Goal: Communication & Community: Participate in discussion

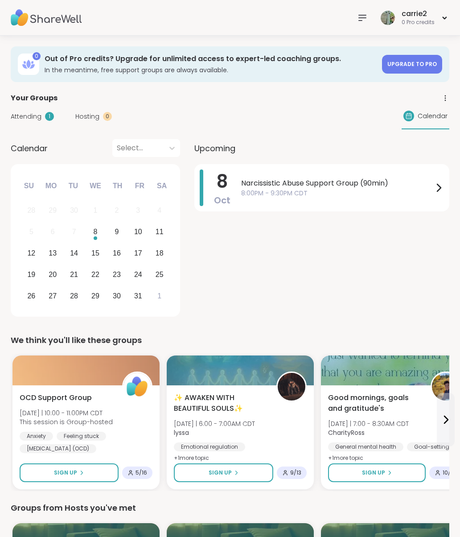
click at [438, 192] on icon at bounding box center [438, 187] width 11 height 11
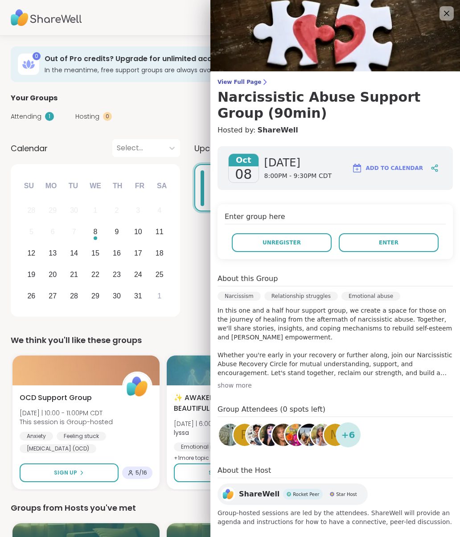
click at [399, 243] on button "Enter" at bounding box center [389, 242] width 100 height 19
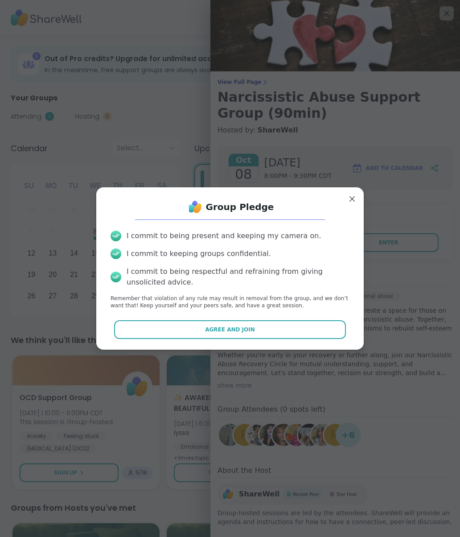
click at [247, 332] on span "Agree and Join" at bounding box center [230, 329] width 50 height 8
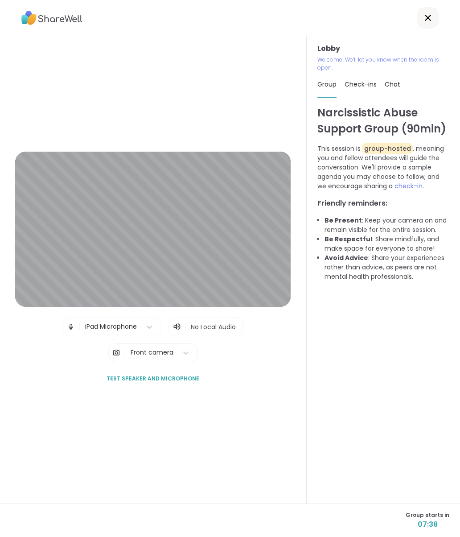
click at [190, 382] on span "Test speaker and microphone" at bounding box center [153, 378] width 93 height 8
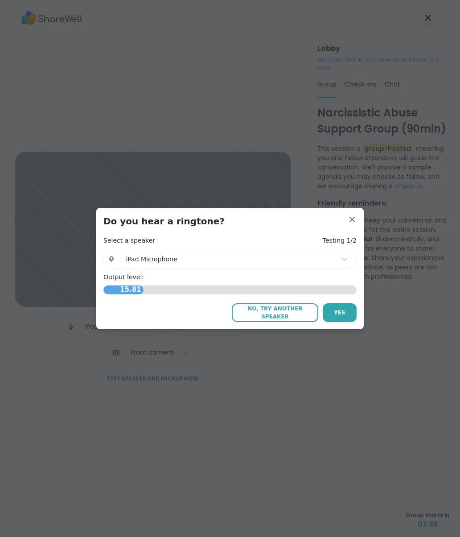
click at [345, 311] on span "Yes" at bounding box center [340, 312] width 12 height 8
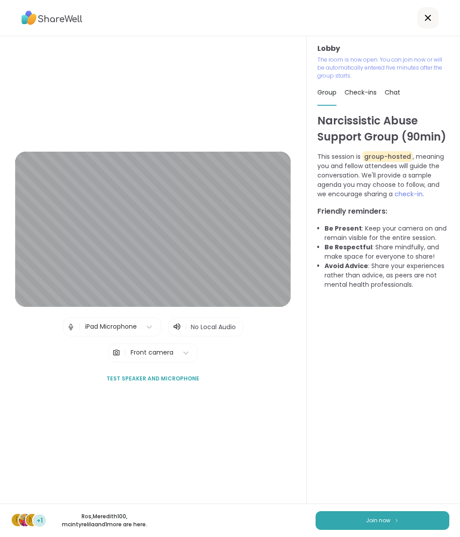
click at [394, 520] on img at bounding box center [396, 519] width 5 height 5
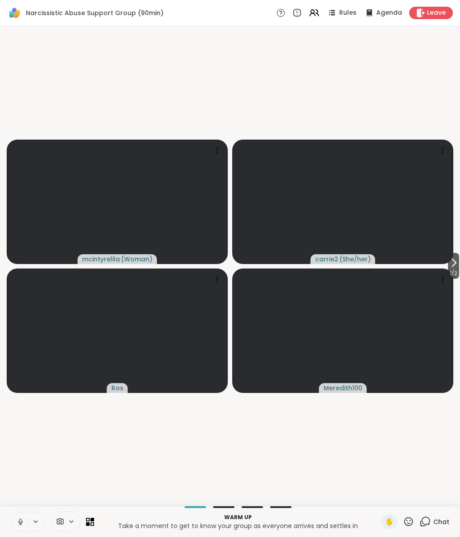
click at [459, 258] on button "1 / 2" at bounding box center [453, 266] width 11 height 26
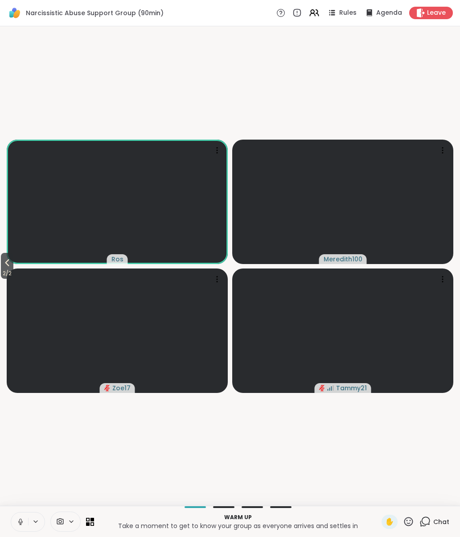
click at [4, 270] on span "2 / 2" at bounding box center [7, 273] width 12 height 11
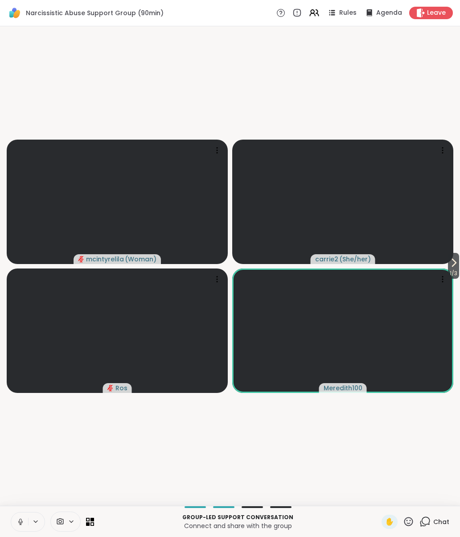
click at [330, 499] on video-player-container "1 / 3 mcintyrelila ( Woman ) carrie2 ( She/her ) Ros Meredith100" at bounding box center [229, 266] width 449 height 472
click at [318, 505] on div "1 / 3 mcintyrelila ( Woman ) carrie2 ( She/her ) Ros Meredith100" at bounding box center [230, 265] width 460 height 479
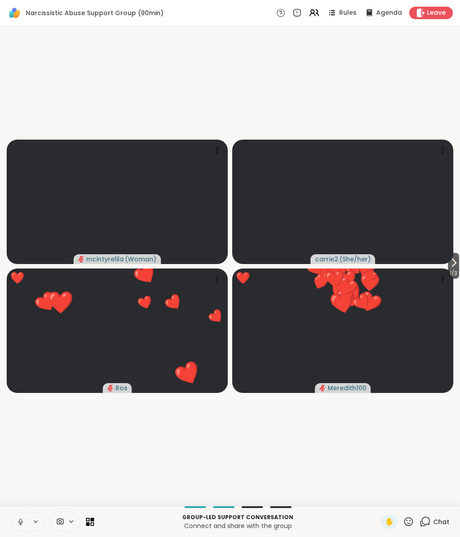
click at [457, 265] on icon at bounding box center [453, 262] width 11 height 11
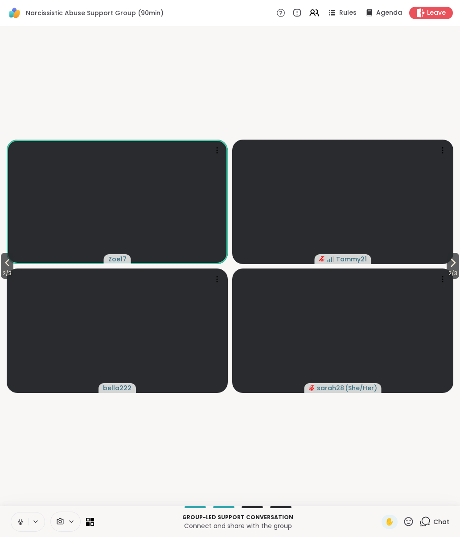
click at [457, 265] on button "2 / 3" at bounding box center [452, 266] width 12 height 26
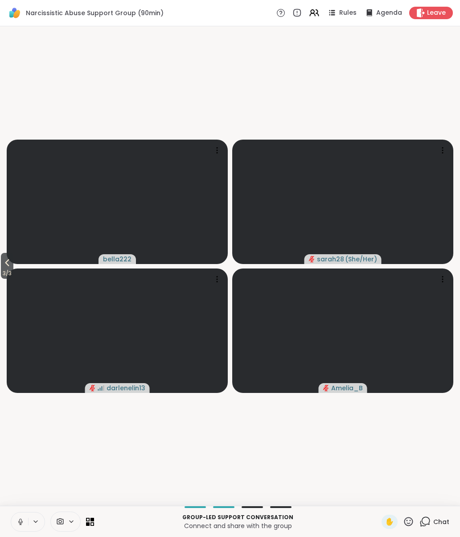
click at [12, 265] on icon at bounding box center [7, 262] width 11 height 11
click at [455, 267] on icon at bounding box center [452, 262] width 11 height 11
click at [8, 267] on icon at bounding box center [7, 262] width 11 height 11
click at [4, 266] on icon at bounding box center [7, 262] width 11 height 11
click at [102, 528] on p "Connect and share with the group" at bounding box center [237, 525] width 277 height 9
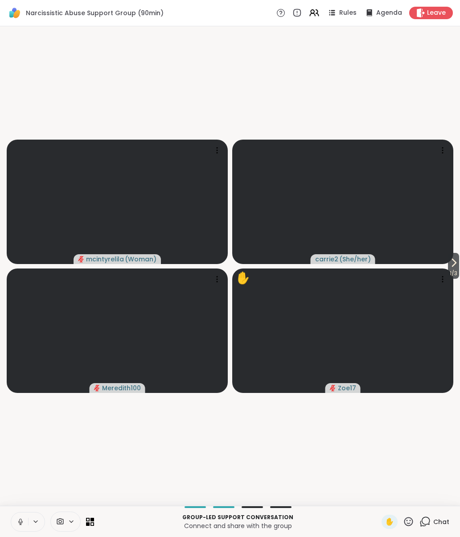
click at [459, 261] on button "1 / 3" at bounding box center [453, 266] width 11 height 26
click at [455, 268] on span "2 / 3" at bounding box center [452, 273] width 12 height 11
click at [5, 263] on icon at bounding box center [7, 262] width 11 height 11
click at [2, 262] on button "2 / 3" at bounding box center [7, 266] width 12 height 26
click at [438, 528] on div "Chat" at bounding box center [434, 521] width 30 height 14
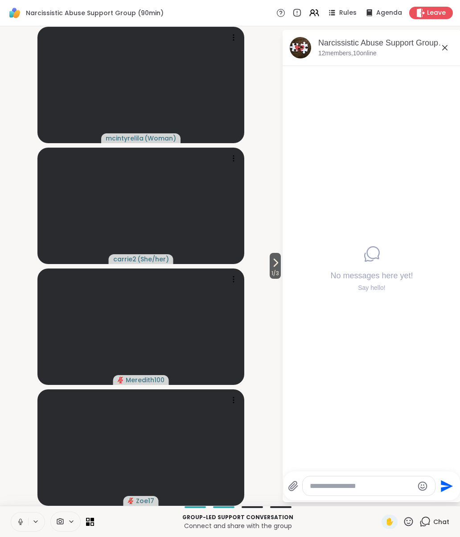
click at [442, 524] on span "Chat" at bounding box center [441, 521] width 16 height 9
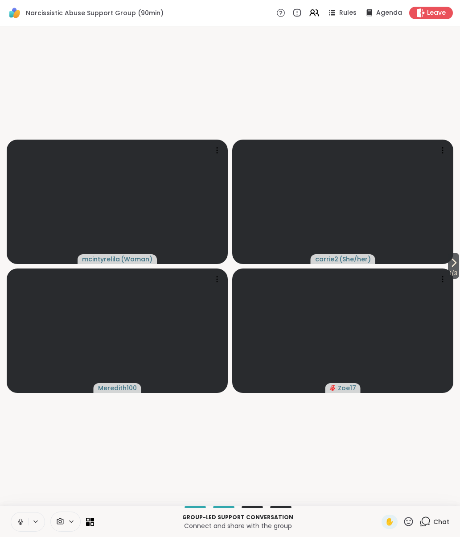
click at [456, 269] on span "1 / 3" at bounding box center [453, 273] width 11 height 11
click at [459, 262] on button "2 / 3" at bounding box center [452, 266] width 12 height 26
click at [459, 262] on div "2 / 3 2 / 3 bella222 sarah28 ( She/Her ) [PERSON_NAME]" at bounding box center [230, 265] width 460 height 479
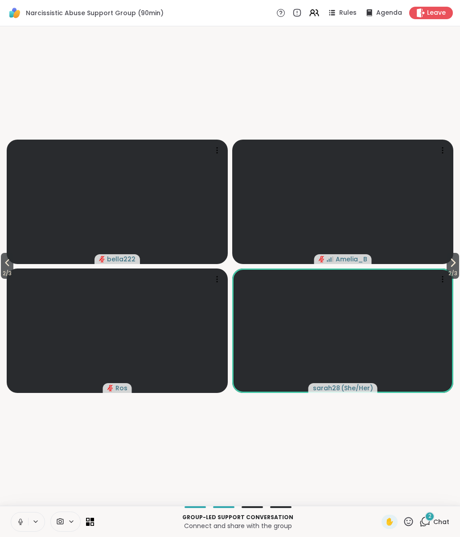
click at [455, 266] on icon at bounding box center [452, 262] width 11 height 11
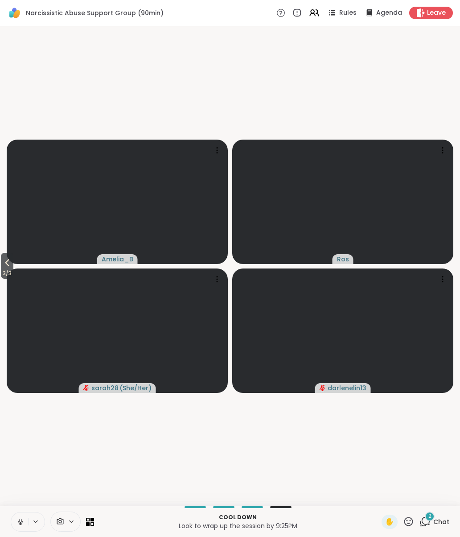
click at [9, 275] on span "3 / 3" at bounding box center [7, 273] width 12 height 11
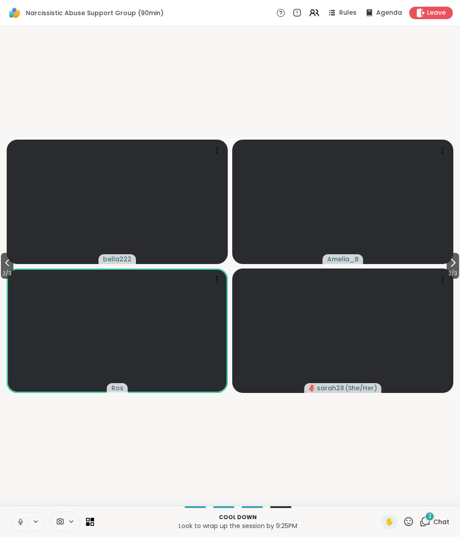
click at [8, 267] on icon at bounding box center [7, 262] width 11 height 11
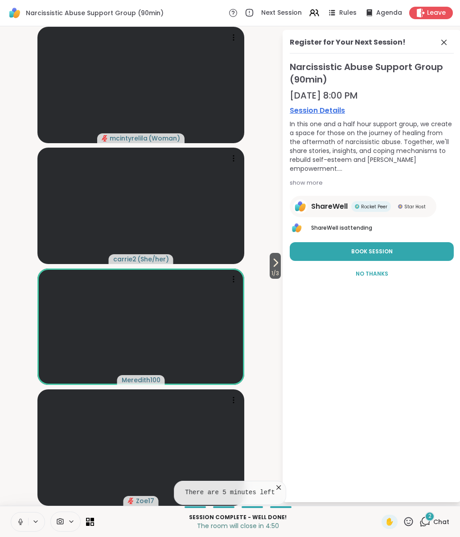
click at [372, 274] on span "No Thanks" at bounding box center [372, 274] width 33 height 8
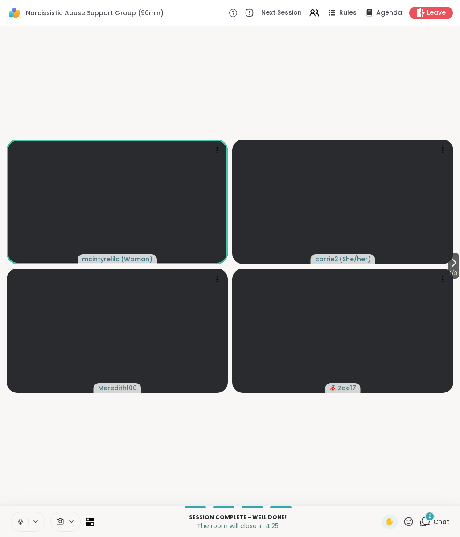
click at [454, 271] on span "1 / 3" at bounding box center [453, 273] width 11 height 11
